Goal: Information Seeking & Learning: Learn about a topic

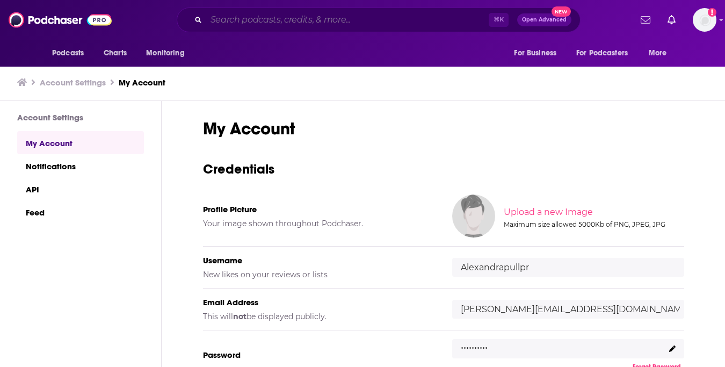
click at [346, 17] on input "Search podcasts, credits, & more..." at bounding box center [347, 19] width 283 height 17
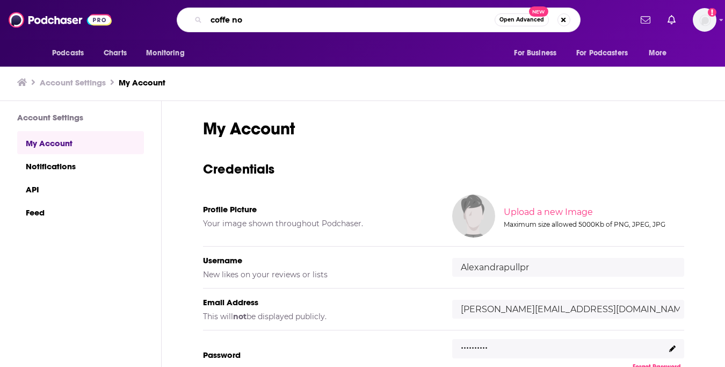
type input "coffe no 5"
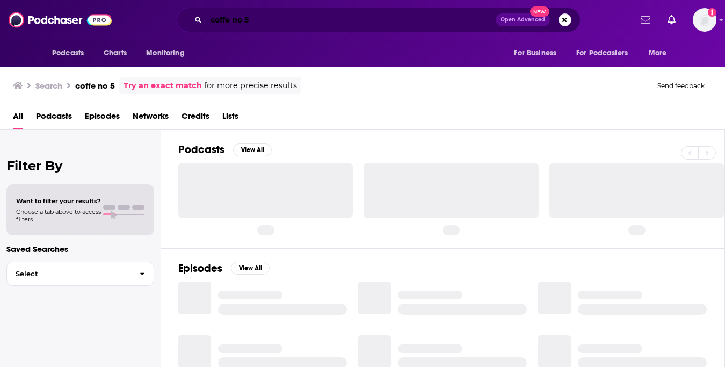
click at [230, 20] on input "coffe no 5" at bounding box center [350, 19] width 289 height 17
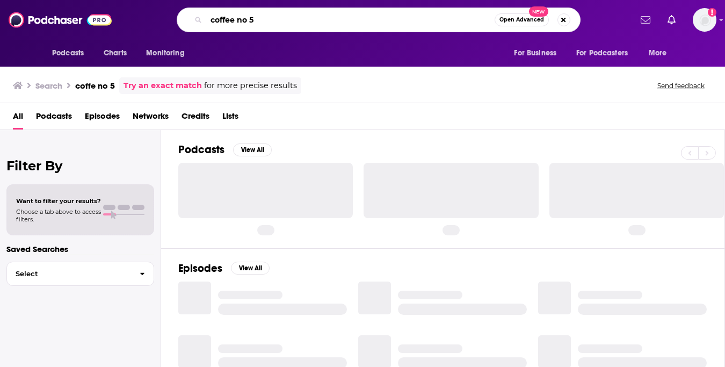
type input "coffee no 5"
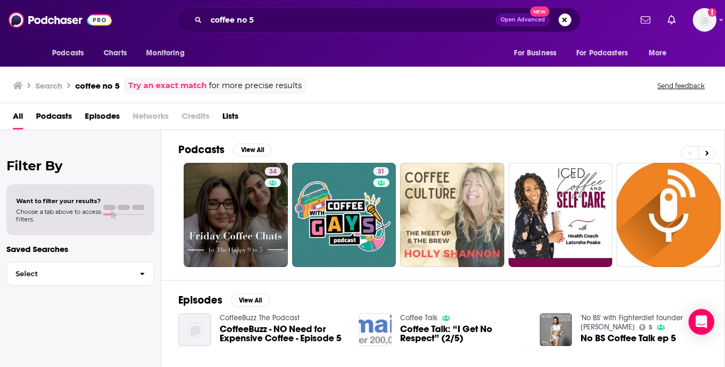
click at [566, 18] on button "Search podcasts, credits, & more..." at bounding box center [565, 19] width 13 height 13
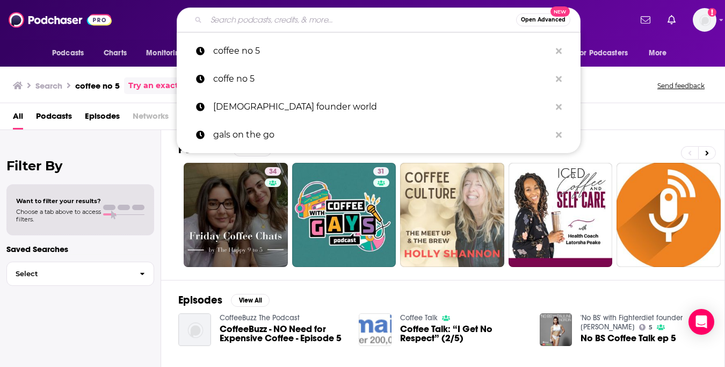
paste input "Coffee N°5"
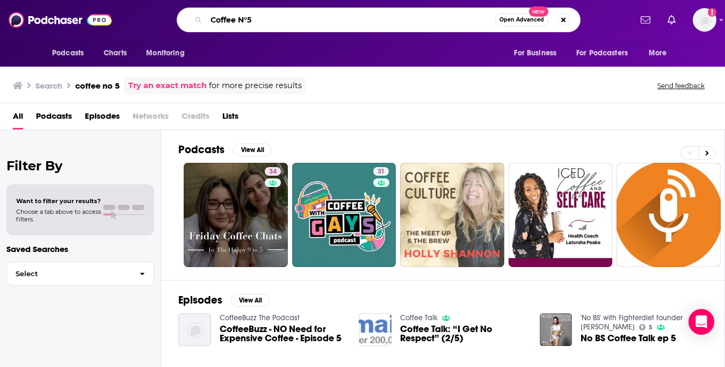
type input "Coffee N°5"
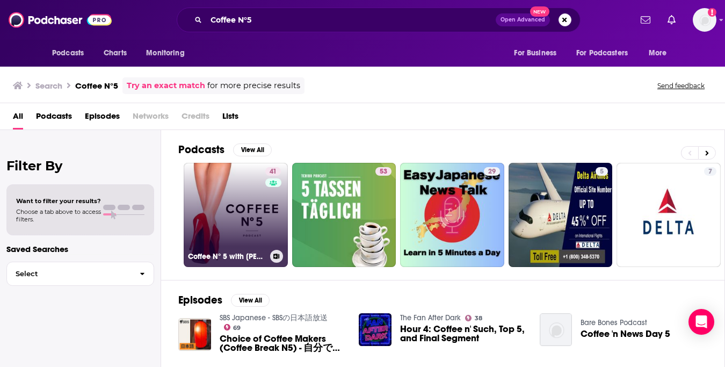
click at [248, 213] on link "41 Coffee N° 5 with [PERSON_NAME]" at bounding box center [236, 215] width 104 height 104
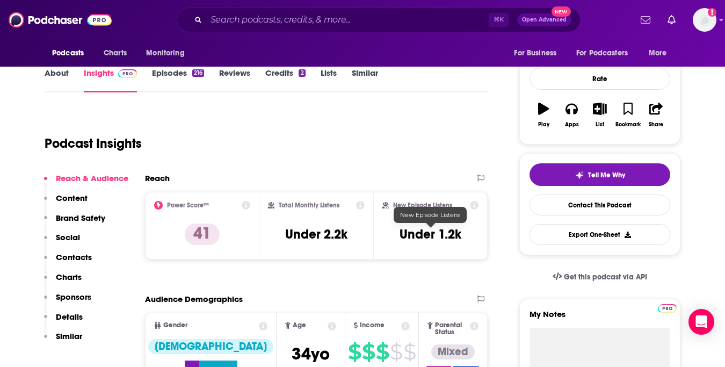
scroll to position [139, 0]
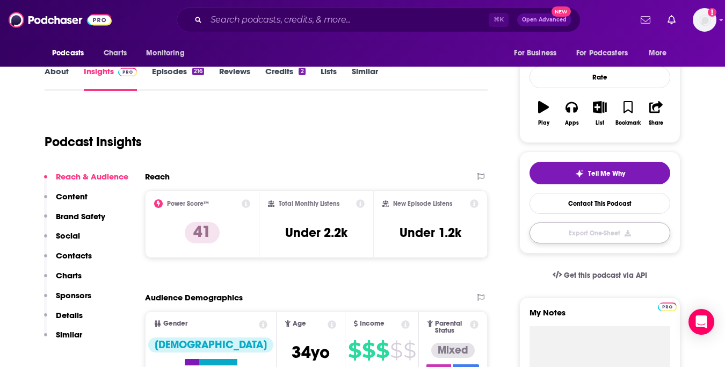
click at [557, 237] on button "Export One-Sheet" at bounding box center [600, 232] width 141 height 21
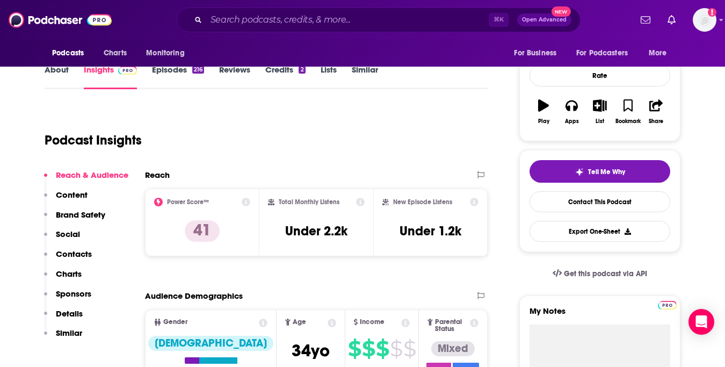
scroll to position [0, 0]
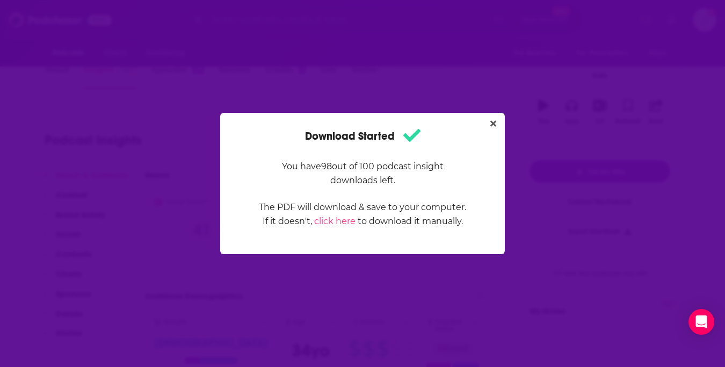
click at [165, 75] on div "Download Started You have 98 out of 100 podcast insight downloads left. The PDF…" at bounding box center [362, 183] width 725 height 367
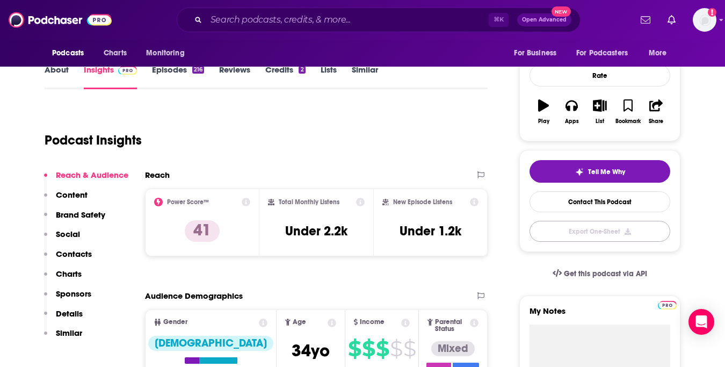
scroll to position [140, 0]
click at [167, 68] on link "Episodes 216" at bounding box center [178, 76] width 52 height 25
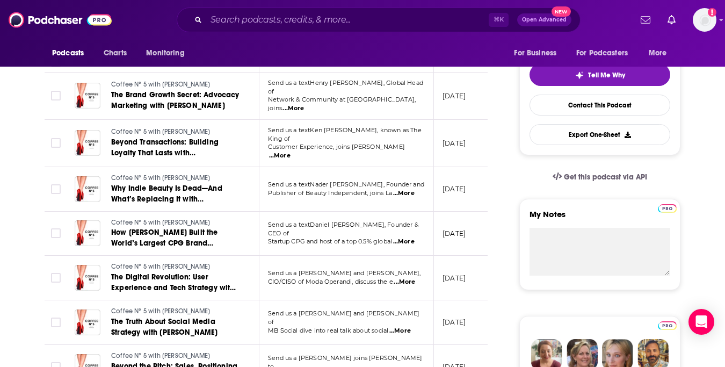
scroll to position [237, 0]
